Goal: Task Accomplishment & Management: Manage account settings

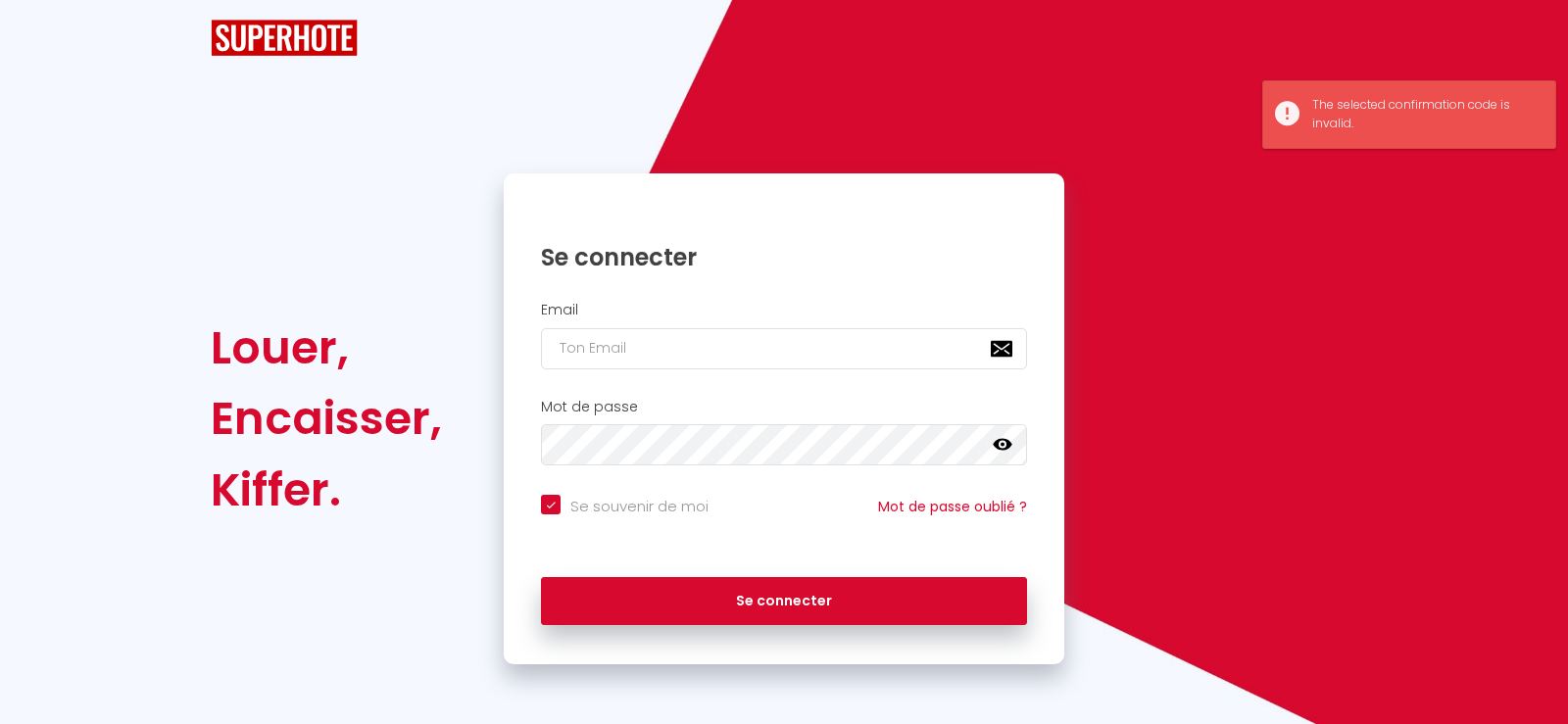
checkbox input "true"
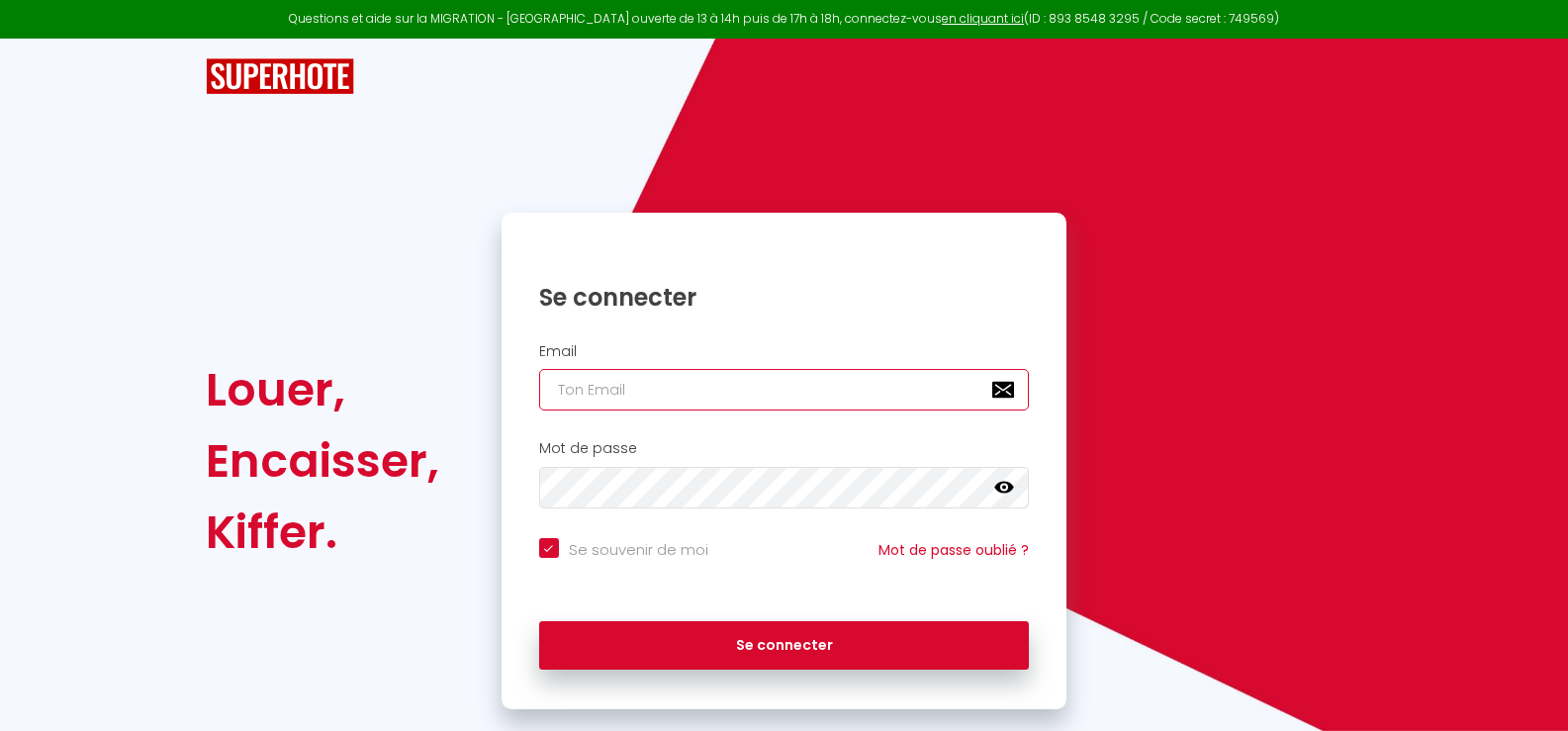
click at [557, 389] on input "email" at bounding box center [784, 390] width 491 height 42
type input "d"
checkbox input "true"
type input "da"
checkbox input "true"
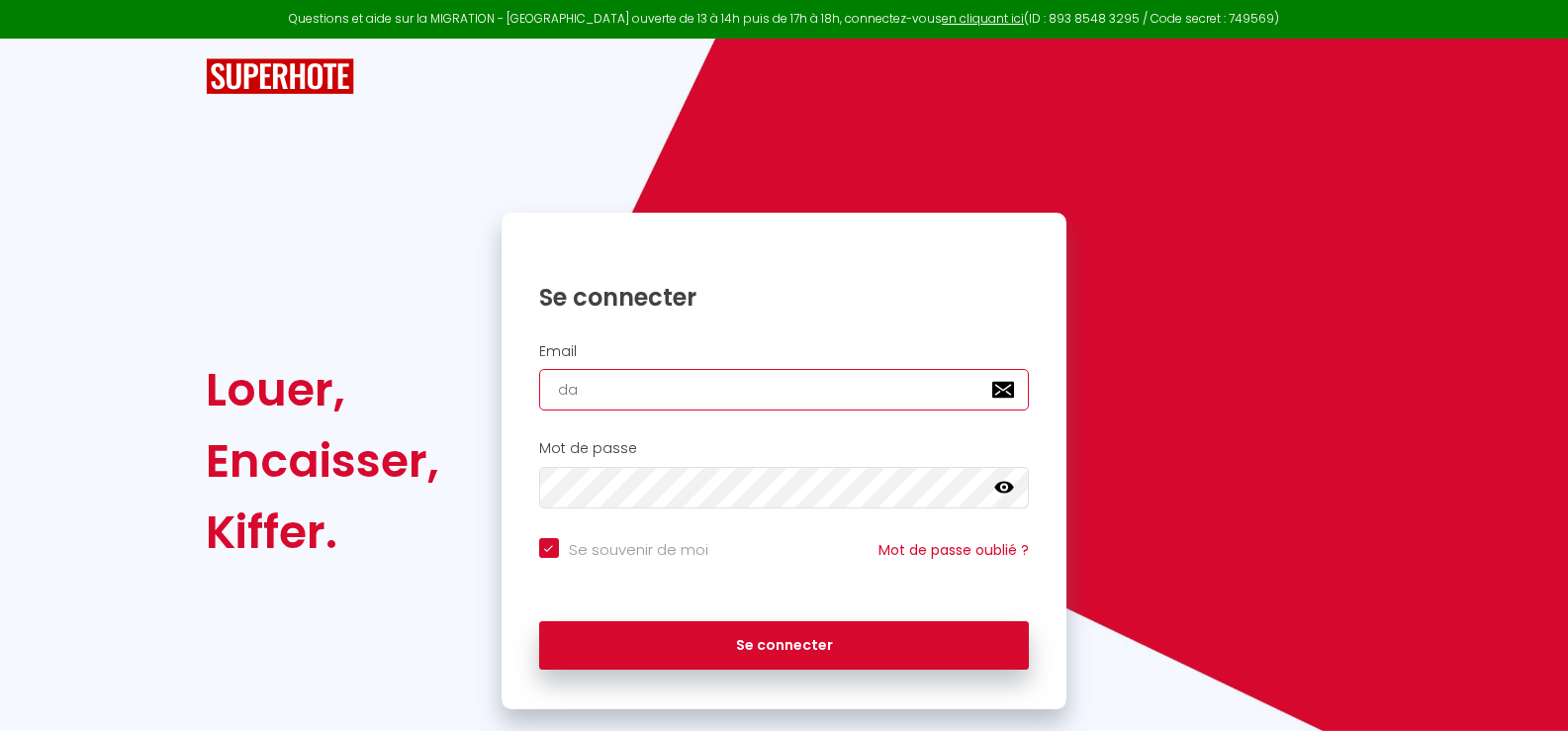
type input "dan"
checkbox input "true"
type input "[PERSON_NAME]"
checkbox input "true"
type input "danie"
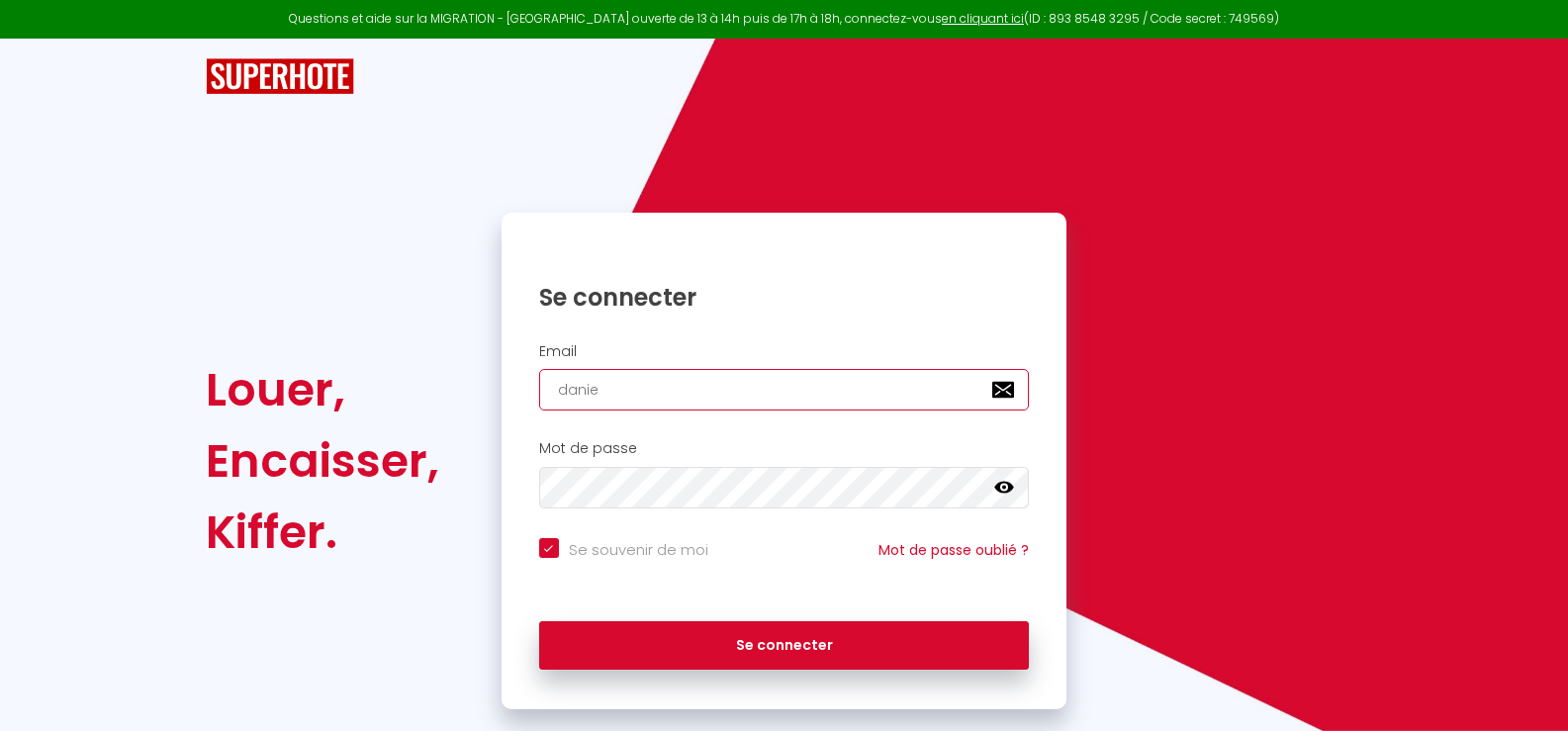
checkbox input "true"
type input "[PERSON_NAME]"
checkbox input "true"
type input "[PERSON_NAME]"
checkbox input "true"
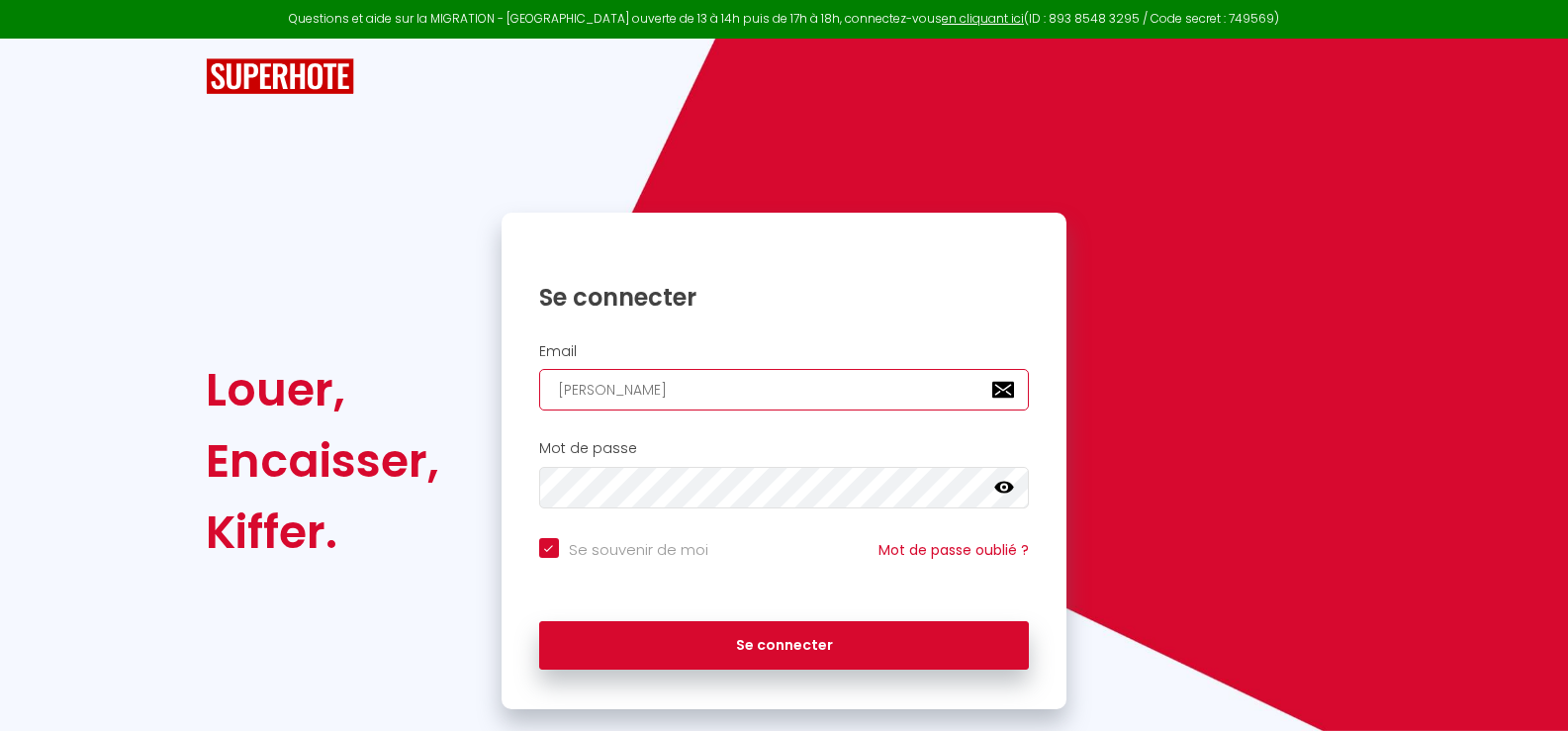
type input "[PERSON_NAME]."
checkbox input "true"
type input "[PERSON_NAME].b"
checkbox input "true"
type input "[DOMAIN_NAME]"
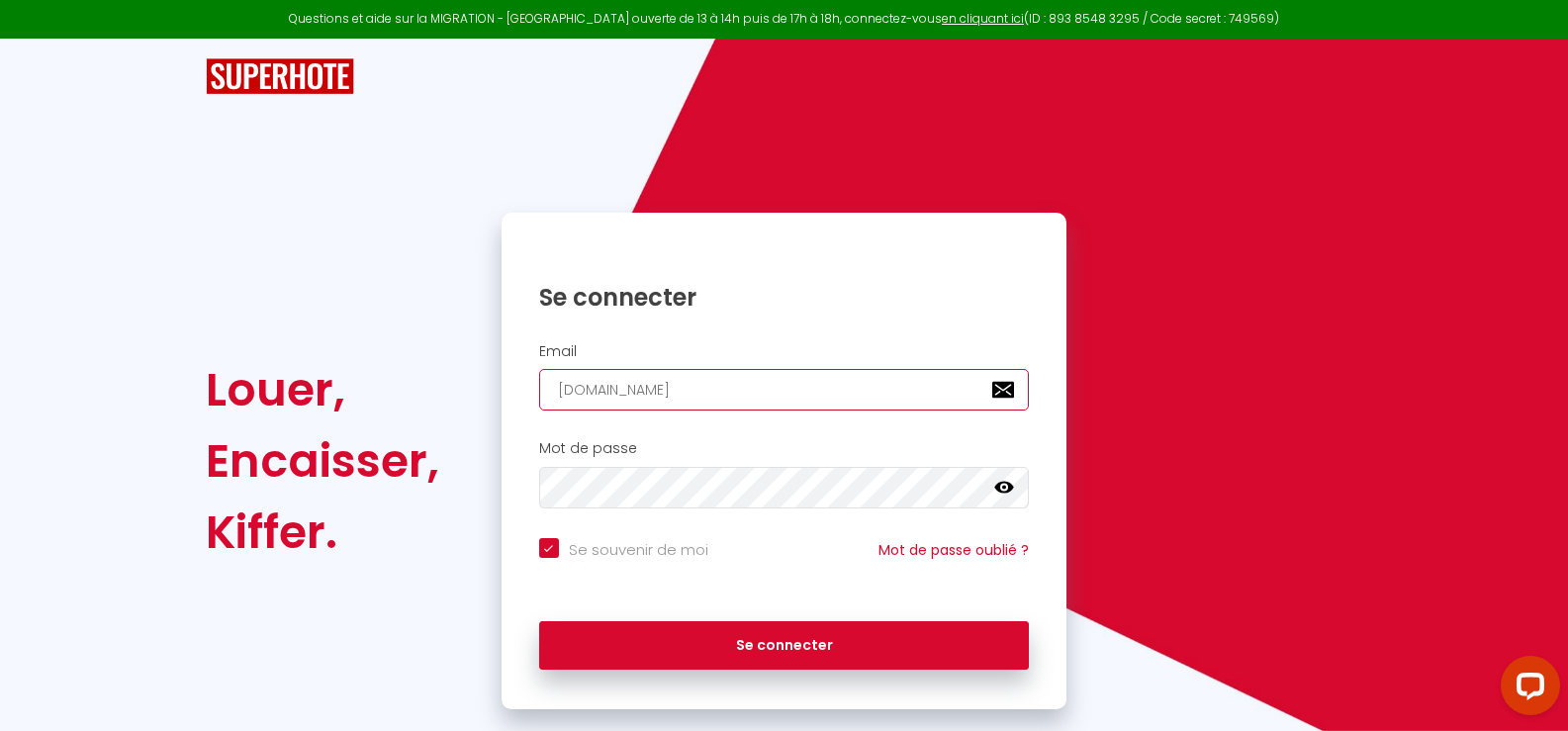
checkbox input "true"
type input "[PERSON_NAME].boi"
checkbox input "true"
type input "[PERSON_NAME].bois"
checkbox input "true"
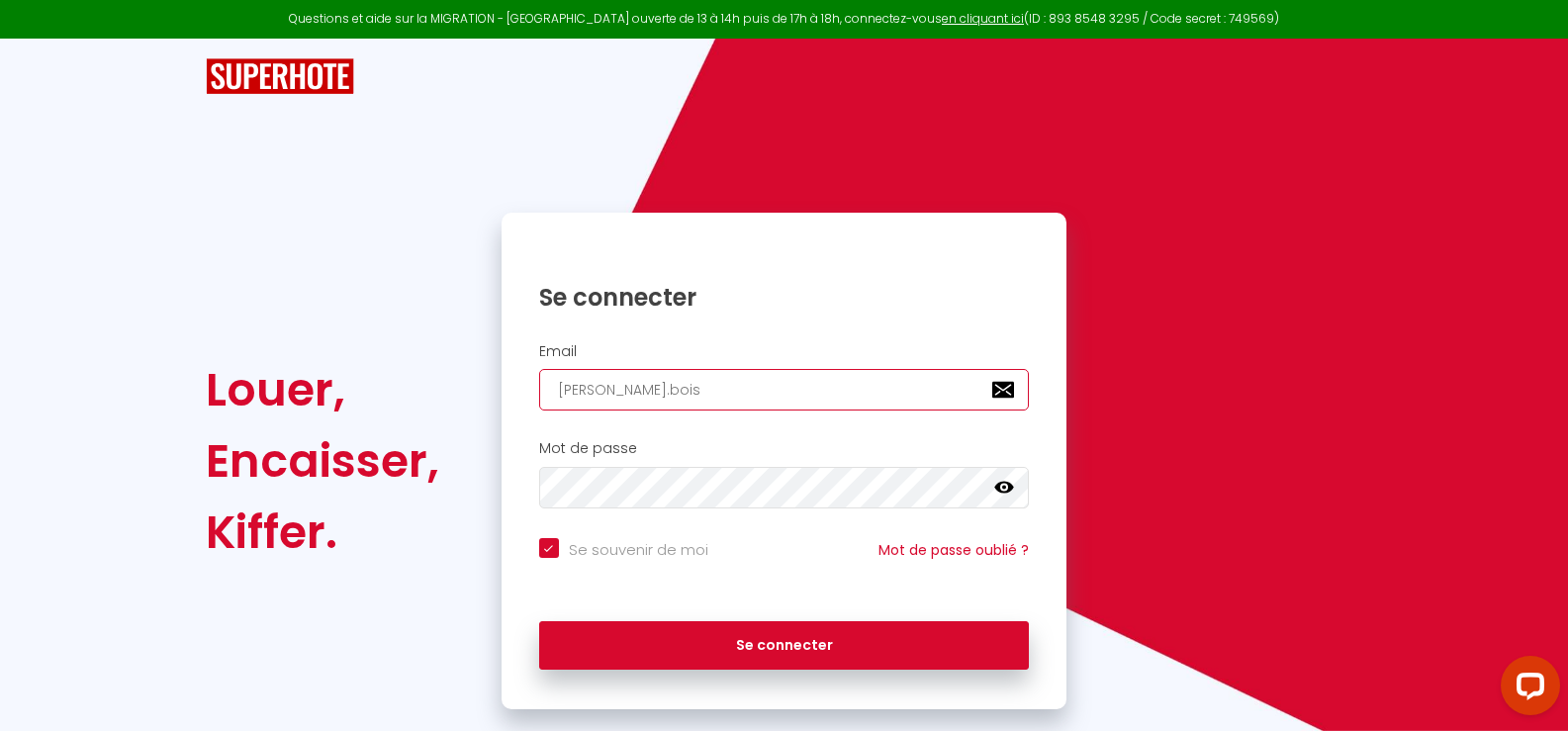
type input "[PERSON_NAME].boiss"
checkbox input "true"
type input "[PERSON_NAME].[PERSON_NAME]"
checkbox input "true"
type input "[PERSON_NAME].boissea"
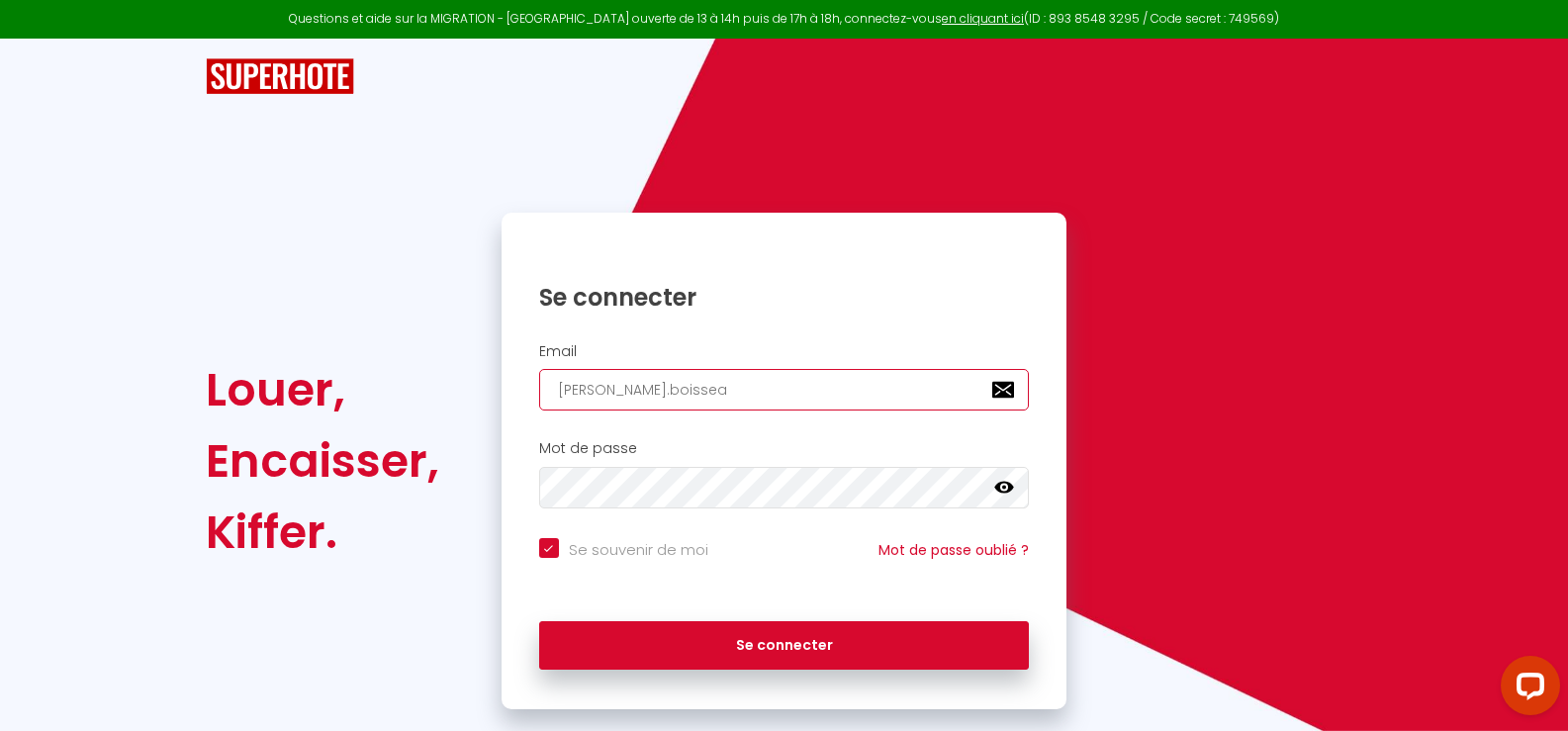
checkbox input "true"
type input "[PERSON_NAME].[PERSON_NAME]"
checkbox input "true"
type input "[PERSON_NAME].boisseaux"
checkbox input "true"
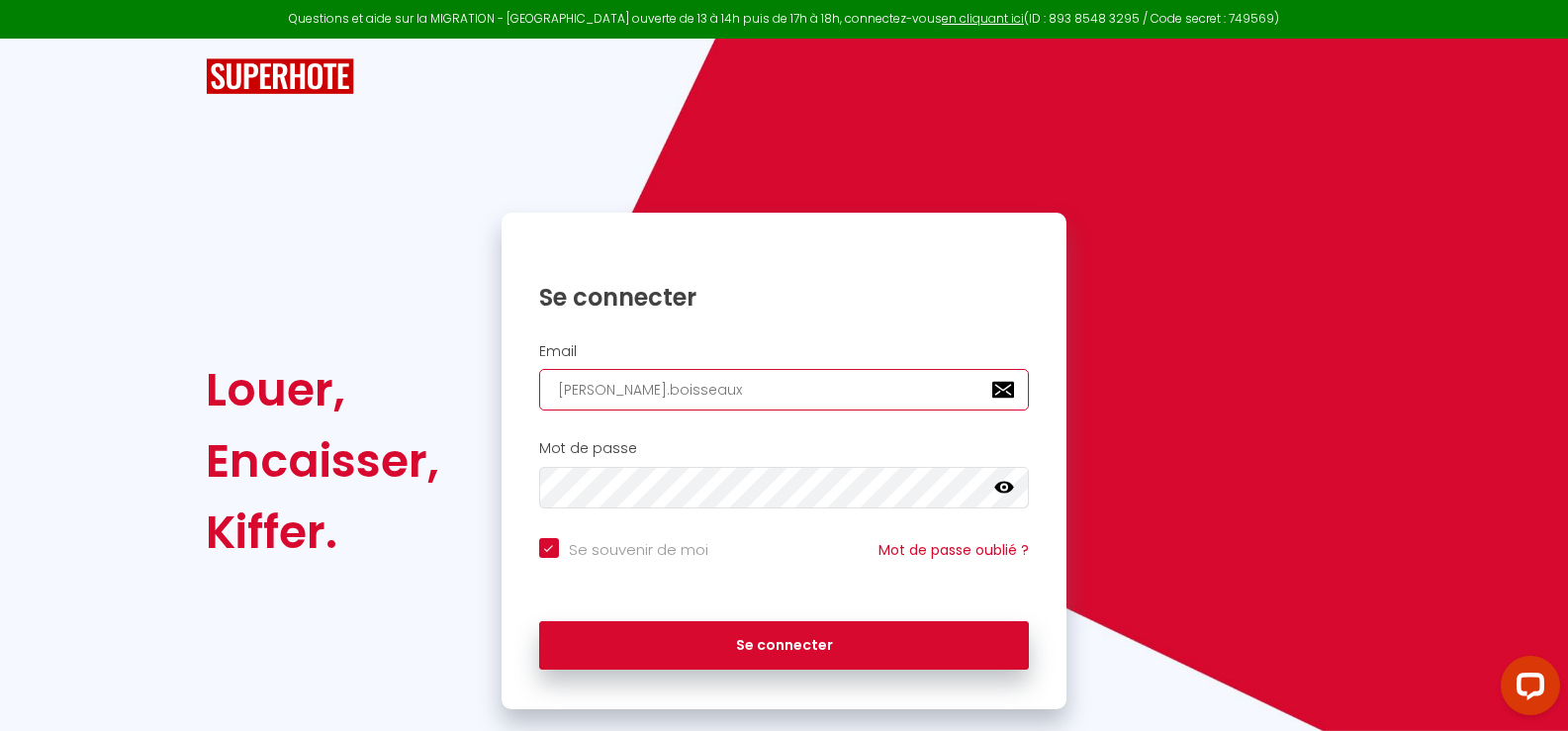
type input "[PERSON_NAME].boisseaux@"
checkbox input "true"
type input "[PERSON_NAME]"
checkbox input "true"
type input "[PERSON_NAME]"
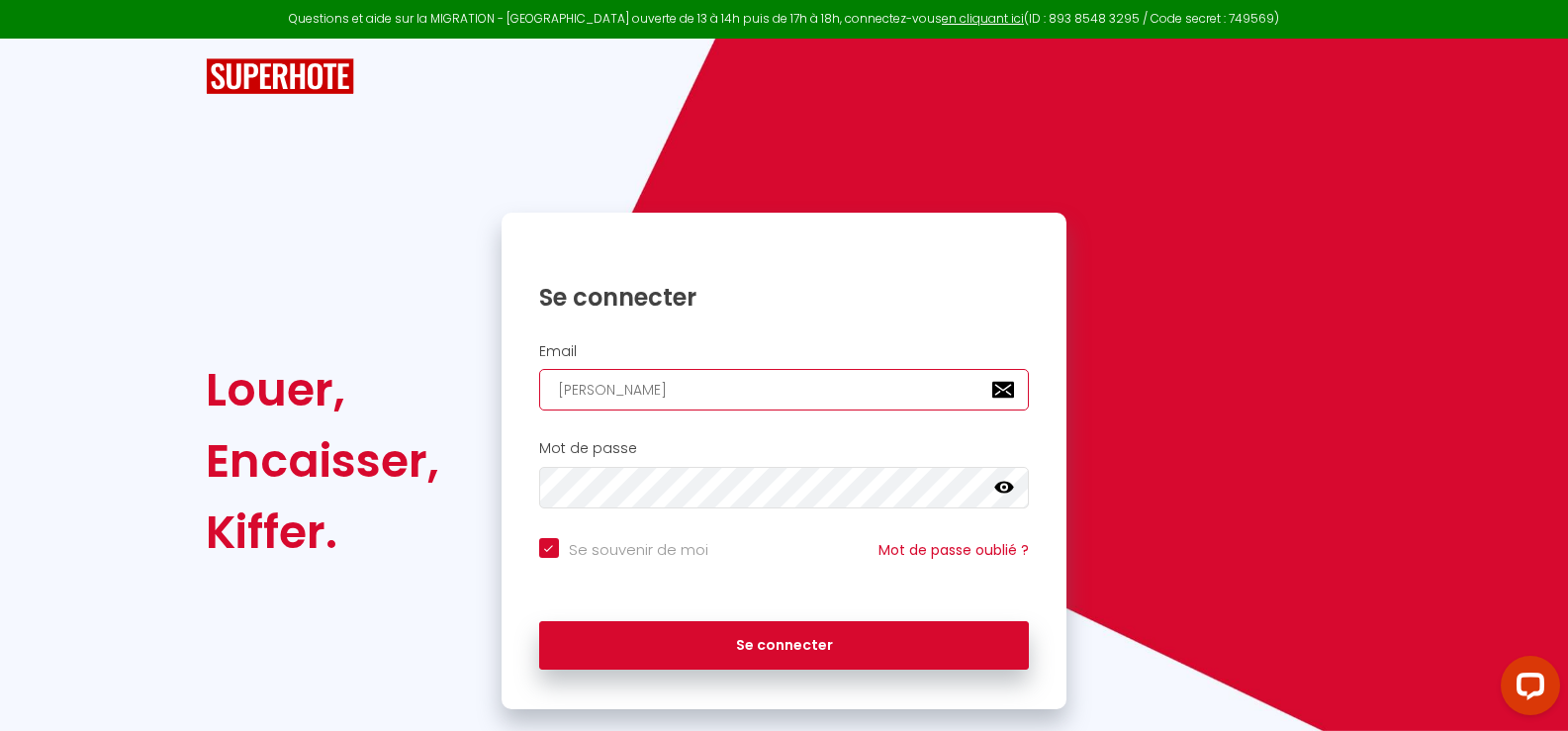
checkbox input "true"
type input "[PERSON_NAME]"
checkbox input "true"
type input "[PERSON_NAME]"
checkbox input "true"
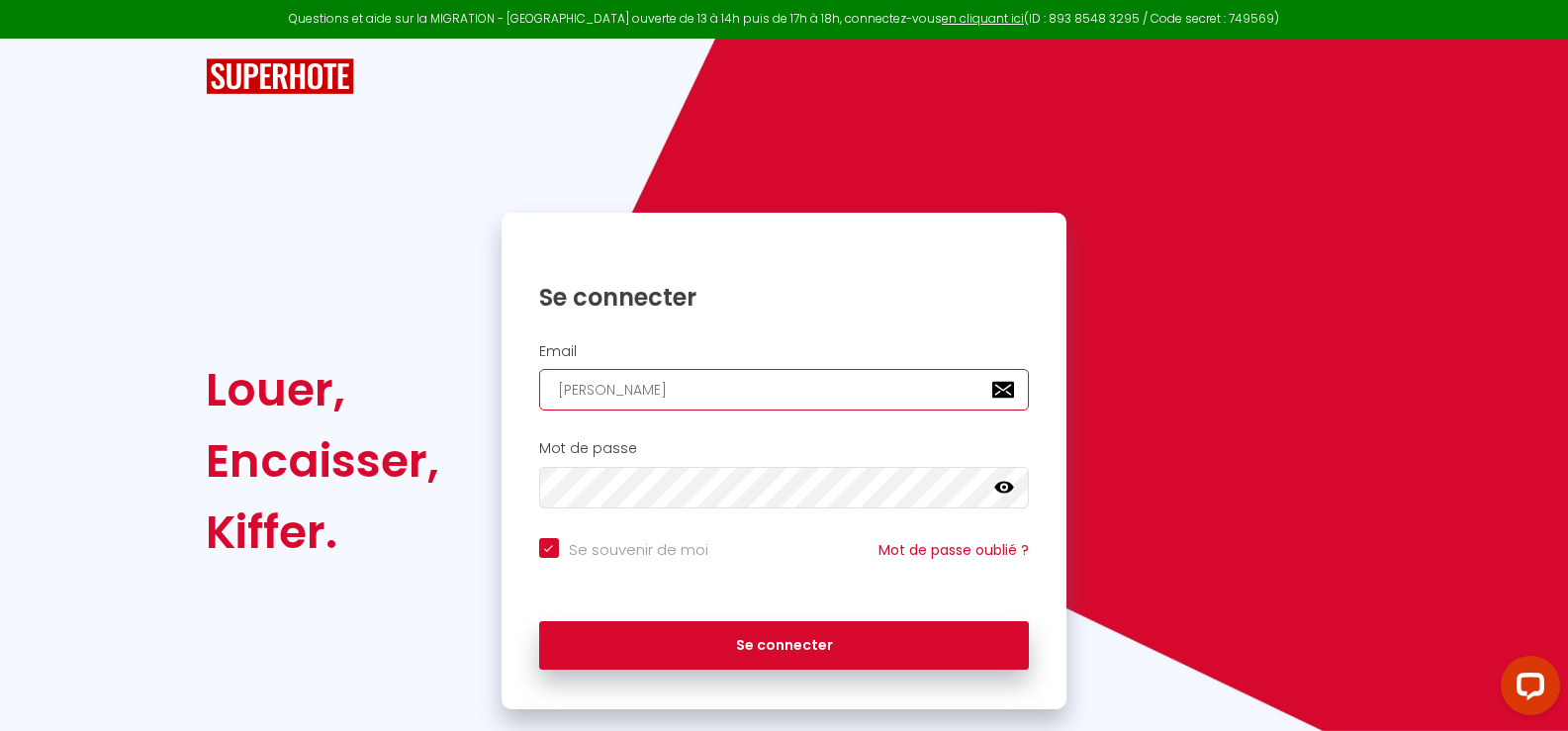
type input "[PERSON_NAME]"
checkbox input "true"
type input "[EMAIL_ADDRESS]"
checkbox input "true"
type input "[EMAIL_ADDRESS]."
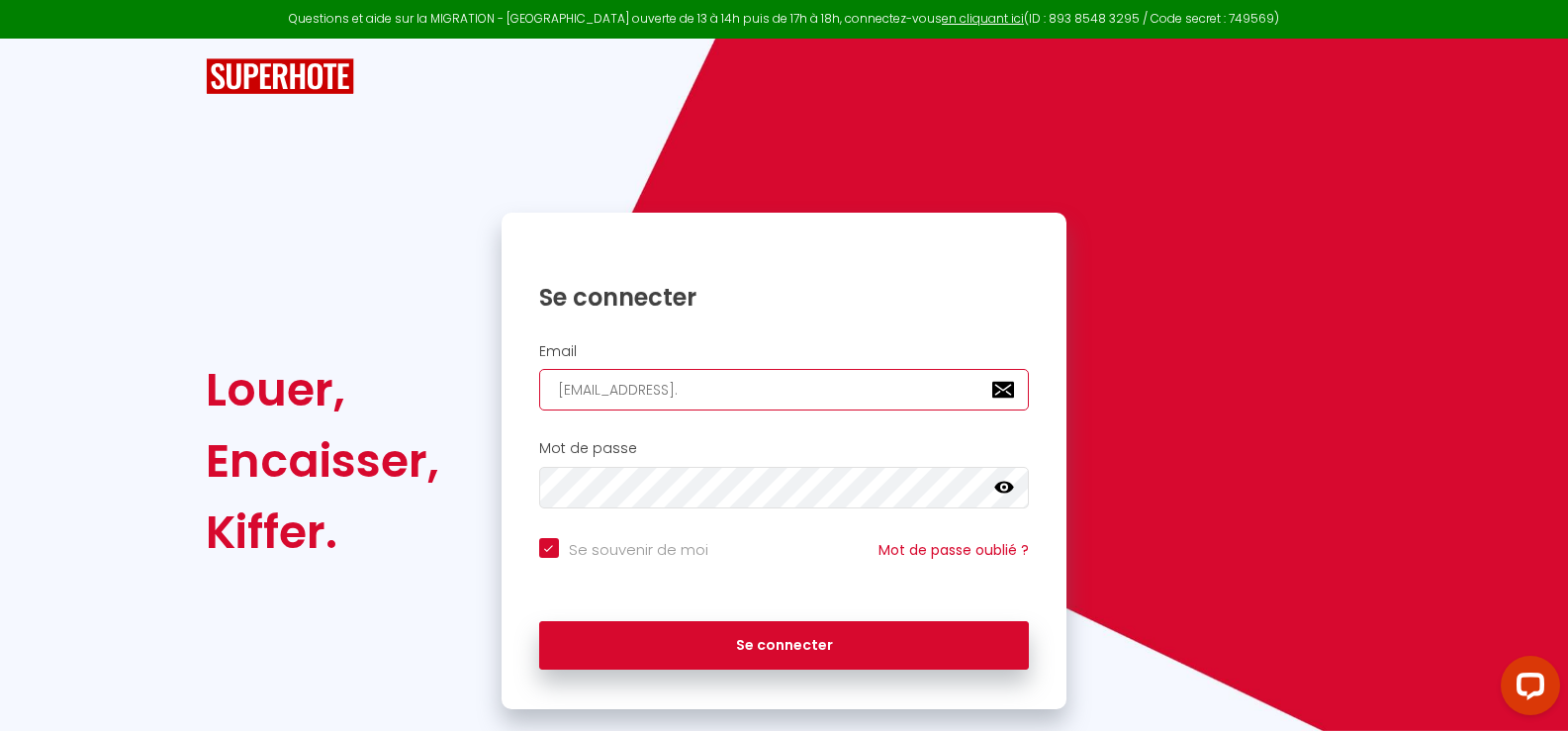
checkbox input "true"
type input "[PERSON_NAME]"
checkbox input "true"
type input "[PERSON_NAME][EMAIL_ADDRESS][DOMAIN_NAME]"
checkbox input "true"
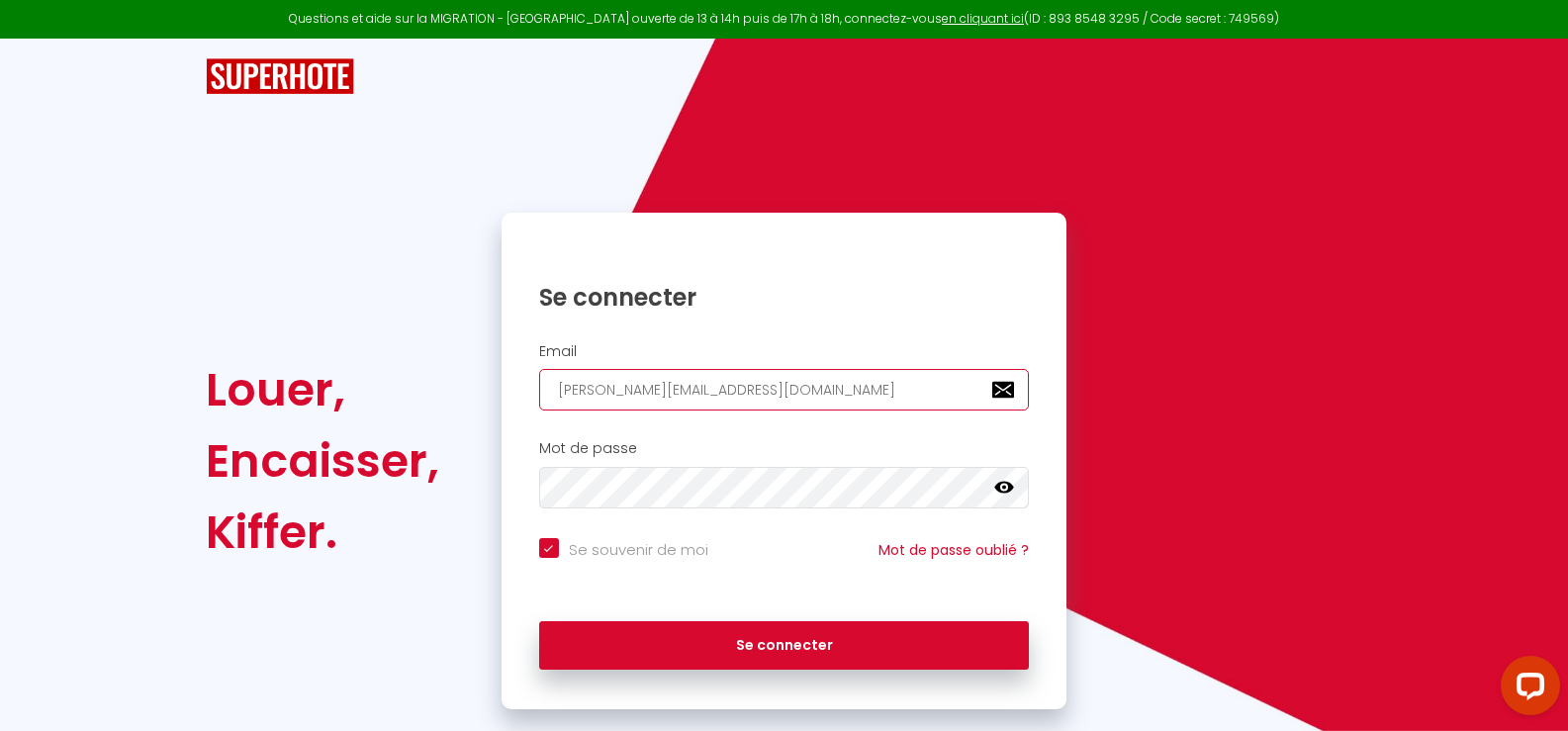
type input "[PERSON_NAME][EMAIL_ADDRESS][DOMAIN_NAME]"
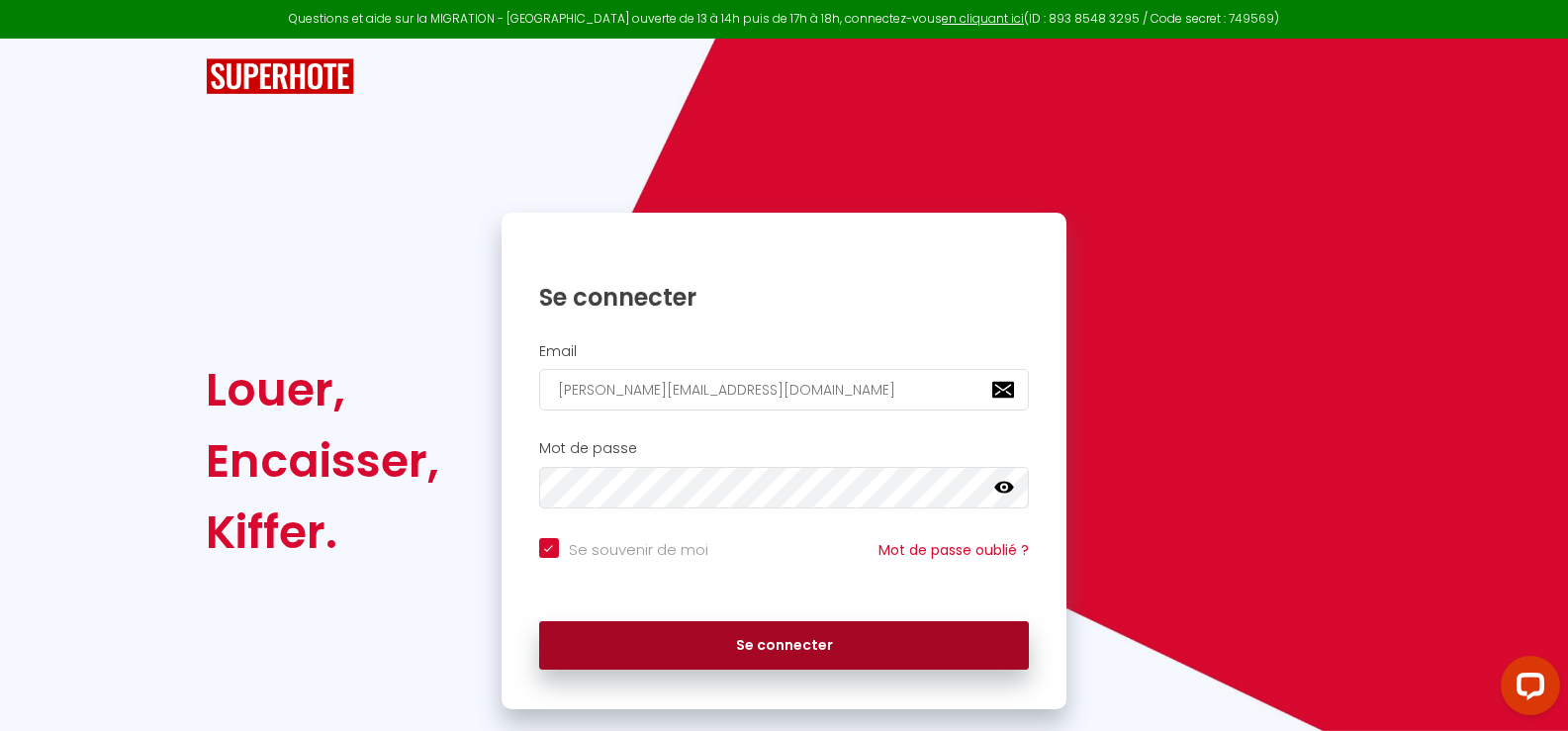
click at [783, 649] on button "Se connecter" at bounding box center [784, 646] width 491 height 49
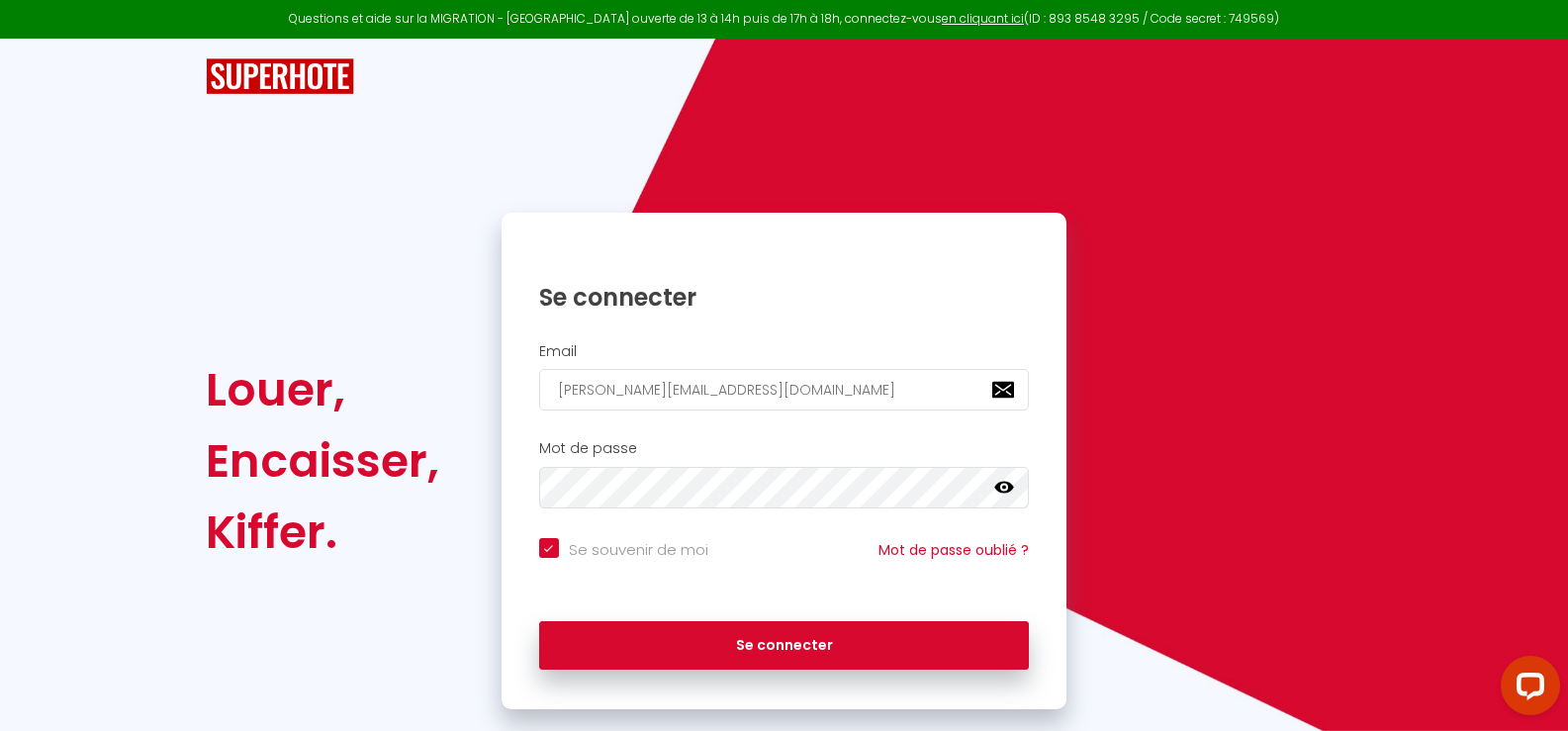
checkbox input "true"
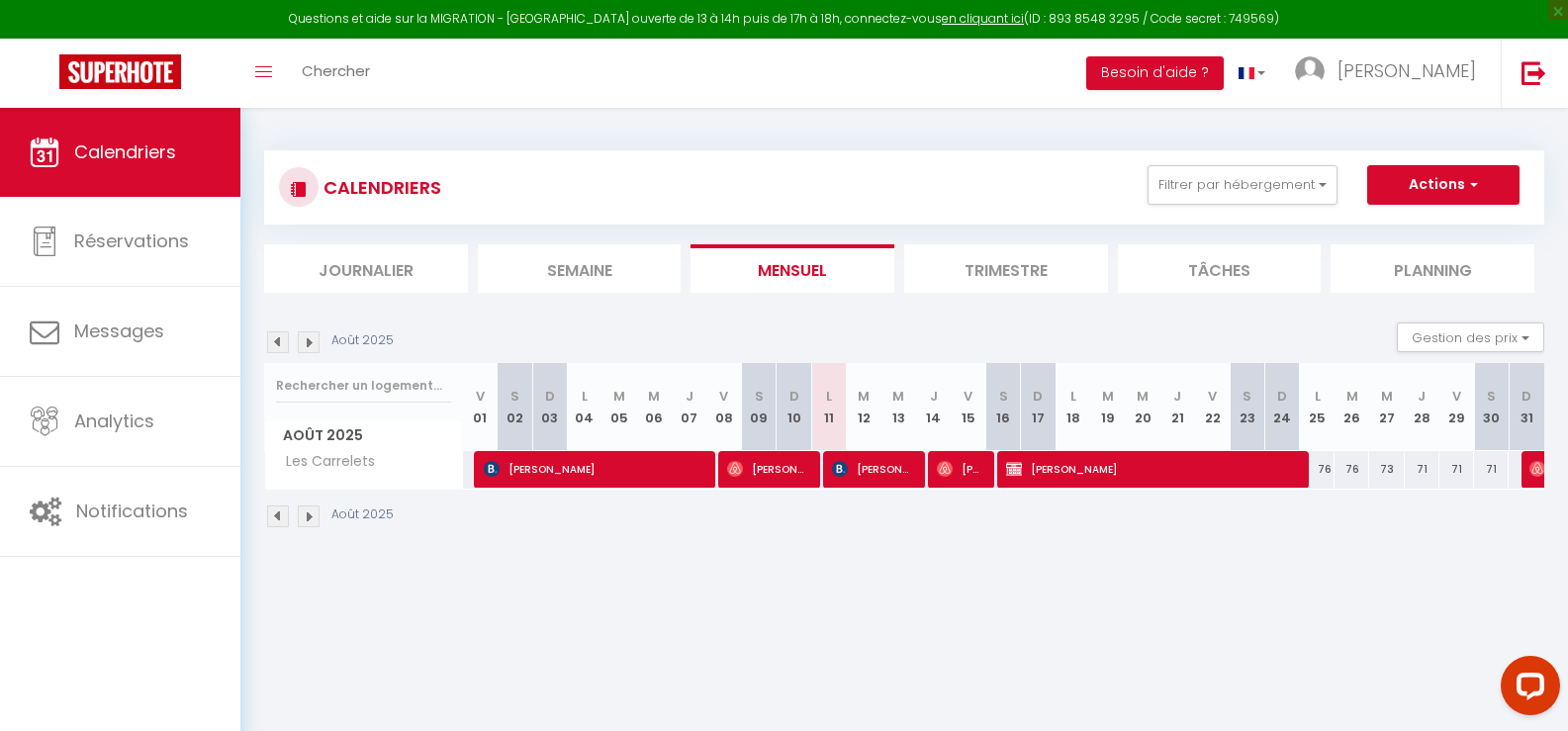
click at [1004, 262] on li "Trimestre" at bounding box center [1006, 268] width 204 height 49
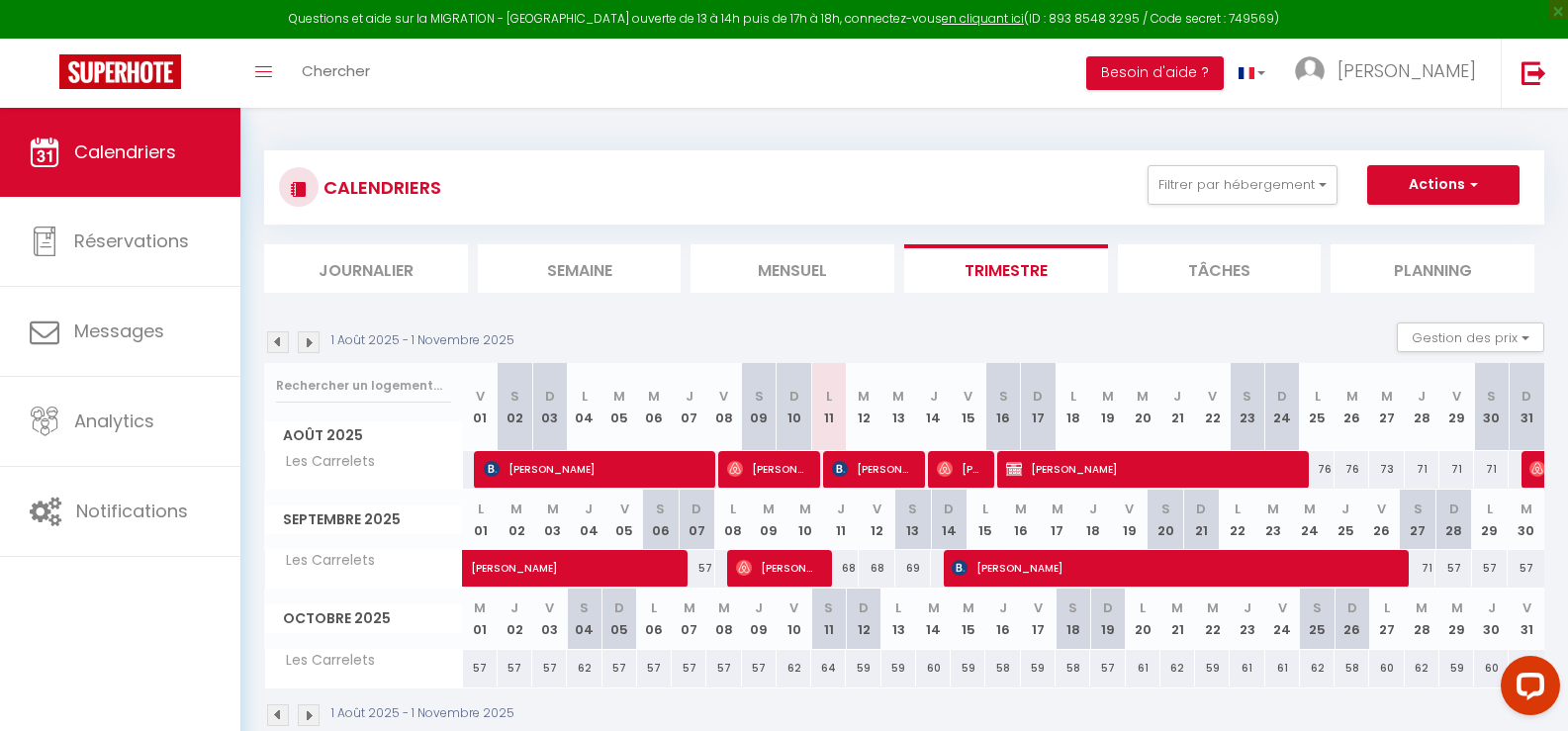
click at [308, 342] on img at bounding box center [309, 343] width 22 height 22
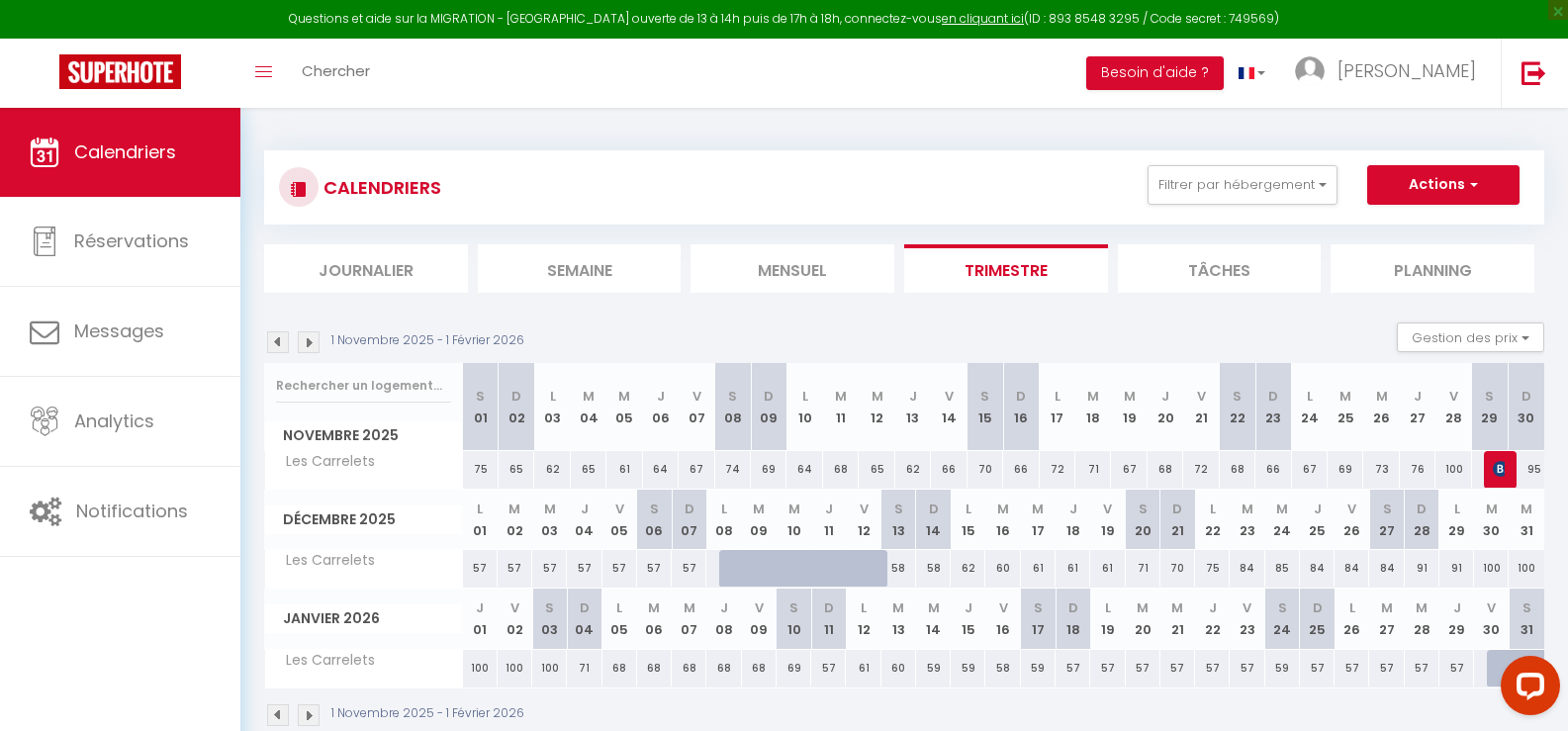
click at [276, 340] on img at bounding box center [278, 343] width 22 height 22
